Goal: Task Accomplishment & Management: Use online tool/utility

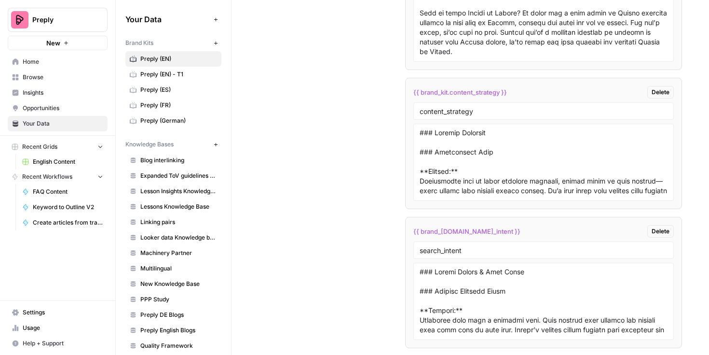
scroll to position [2950, 0]
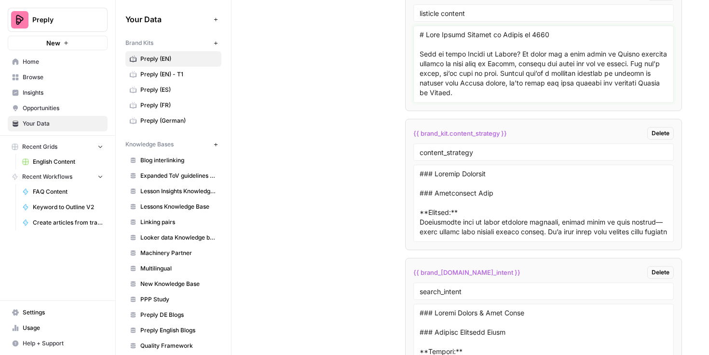
click at [452, 88] on textarea at bounding box center [544, 64] width 248 height 68
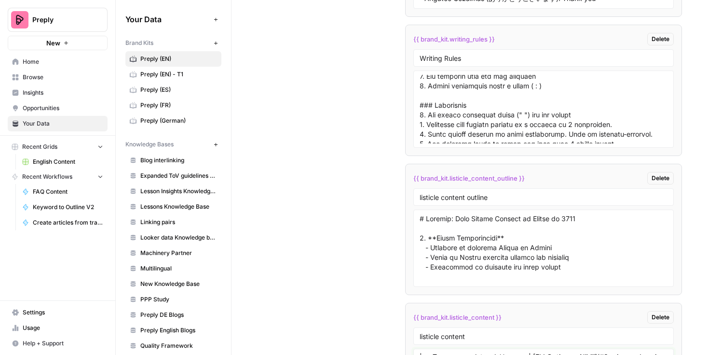
scroll to position [0, 0]
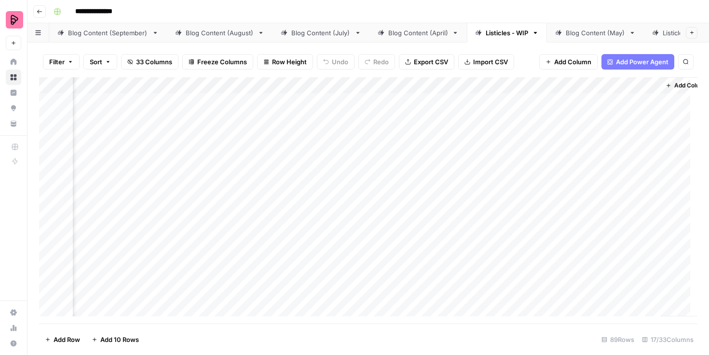
scroll to position [0, 836]
click at [456, 100] on div "Add Column" at bounding box center [368, 200] width 658 height 246
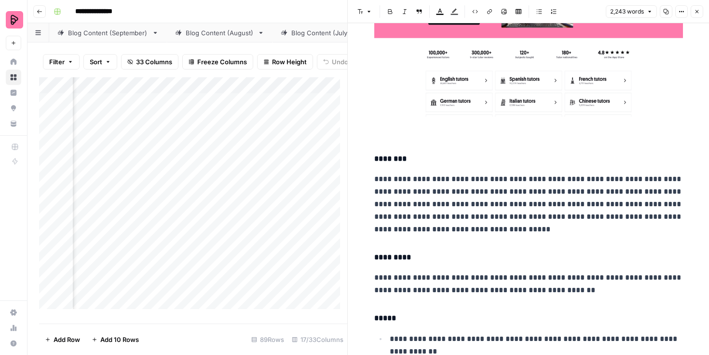
scroll to position [932, 0]
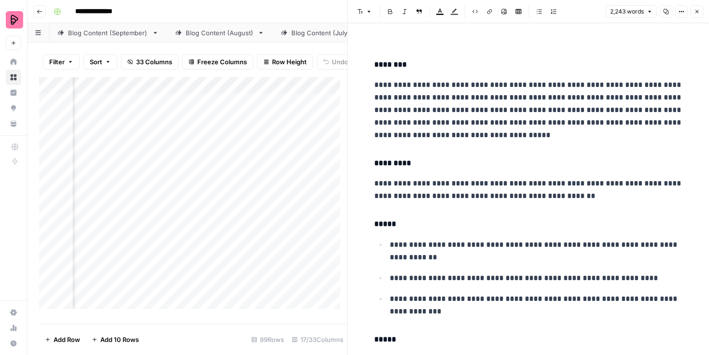
click at [701, 13] on button "Close" at bounding box center [697, 11] width 13 height 13
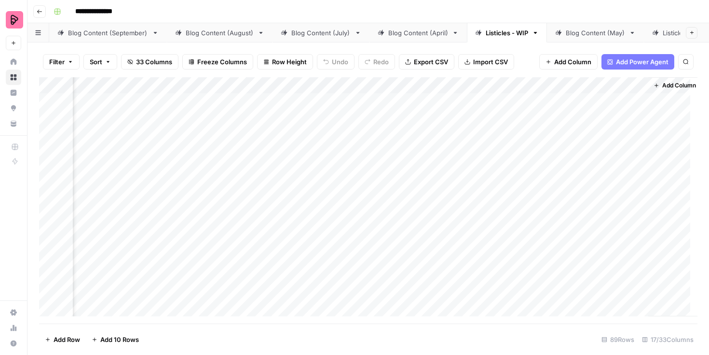
scroll to position [0, 836]
